Goal: Information Seeking & Learning: Learn about a topic

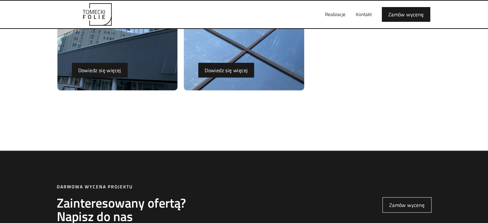
scroll to position [1731, 0]
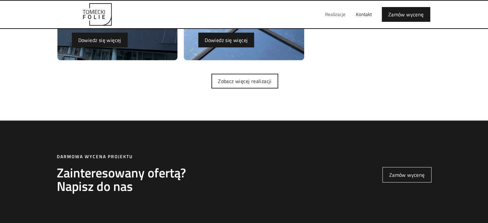
click at [334, 15] on link "Realizacje" at bounding box center [335, 14] width 31 height 21
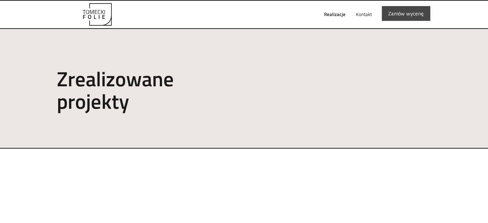
click at [415, 13] on link "Zamów wycenę" at bounding box center [406, 13] width 48 height 15
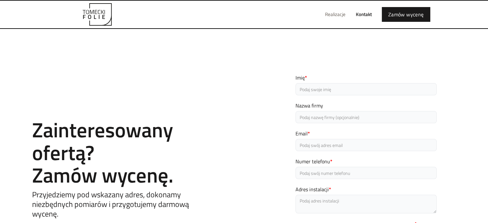
click at [334, 19] on link "Realizacje" at bounding box center [335, 14] width 31 height 21
